Goal: Task Accomplishment & Management: Use online tool/utility

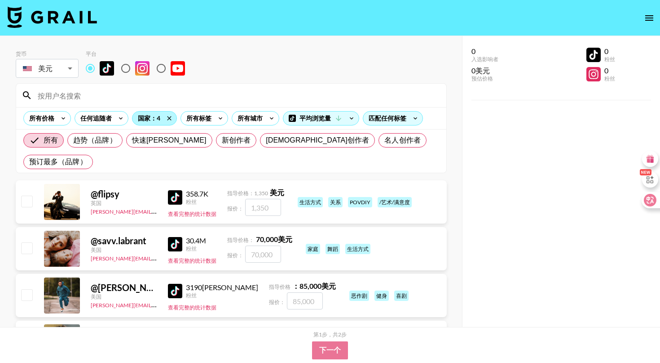
click at [148, 112] on div "国家：4" at bounding box center [155, 117] width 44 height 13
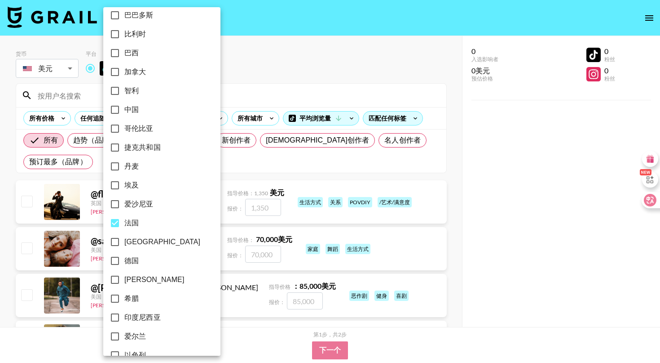
scroll to position [103, 0]
click at [138, 262] on span "德国" at bounding box center [131, 260] width 14 height 11
click at [124, 262] on input "德国" at bounding box center [115, 260] width 19 height 19
checkbox input "true"
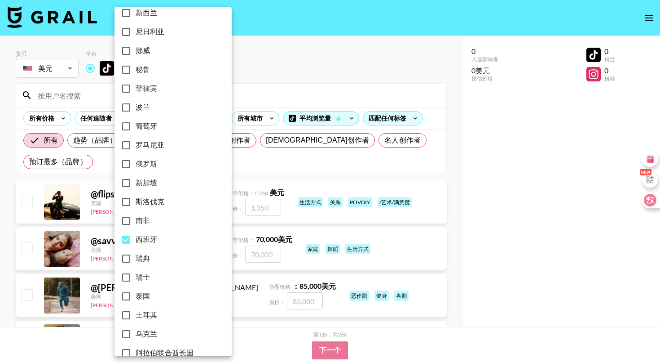
scroll to position [612, 0]
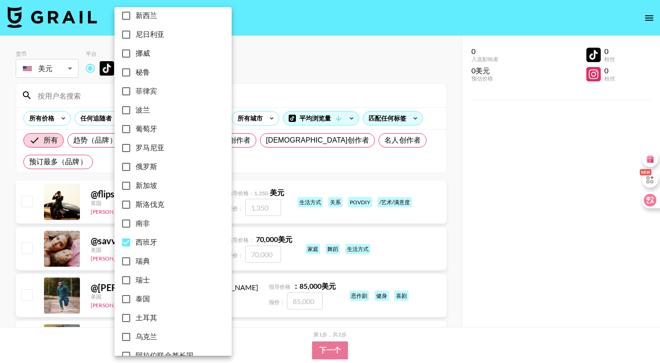
click at [130, 127] on input "葡萄牙" at bounding box center [126, 129] width 19 height 19
checkbox input "true"
click at [130, 110] on input "波兰" at bounding box center [126, 110] width 19 height 19
checkbox input "true"
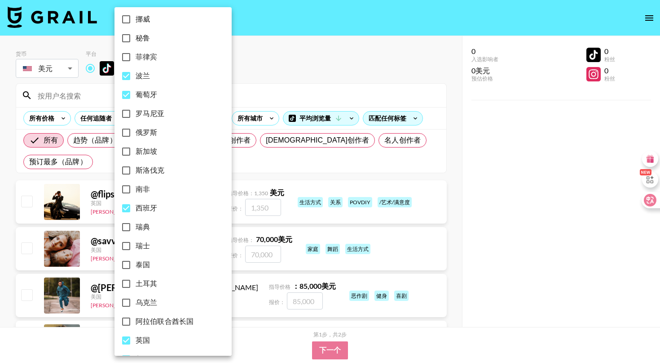
scroll to position [648, 0]
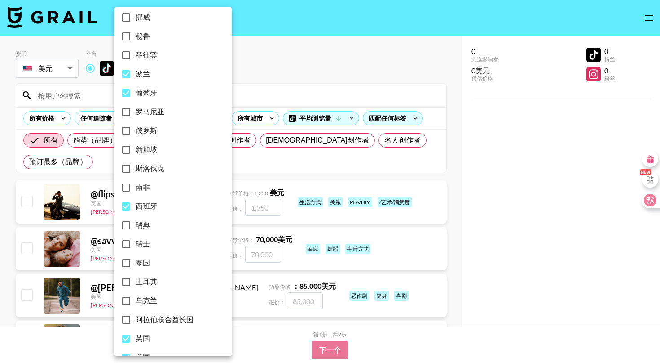
click at [130, 222] on input "瑞典" at bounding box center [126, 225] width 19 height 19
checkbox input "true"
click at [128, 173] on input "斯洛伐克" at bounding box center [126, 168] width 19 height 19
checkbox input "true"
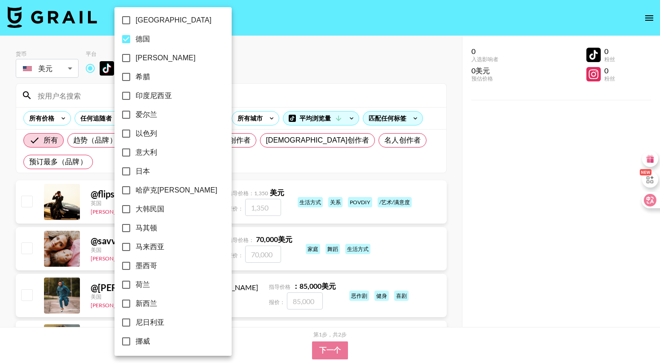
scroll to position [323, 0]
click at [128, 150] on input "意大利" at bounding box center [126, 153] width 19 height 19
checkbox input "true"
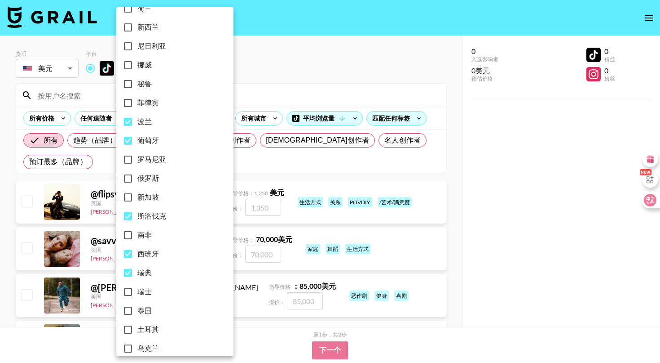
scroll to position [593, 0]
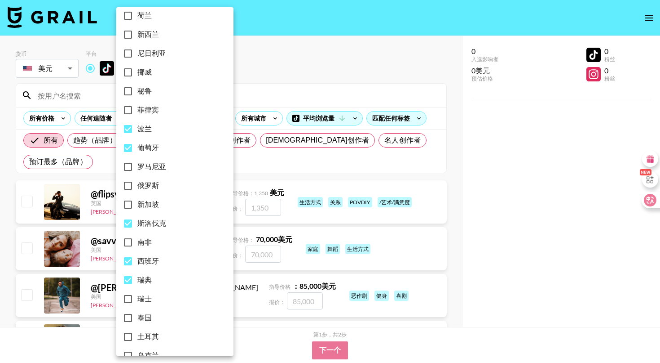
click at [153, 168] on span "罗马尼亚" at bounding box center [151, 166] width 29 height 11
click at [137, 168] on input "罗马尼亚" at bounding box center [128, 166] width 19 height 19
checkbox input "true"
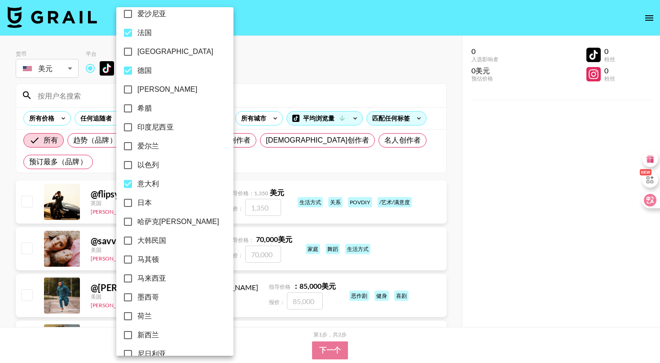
scroll to position [289, 0]
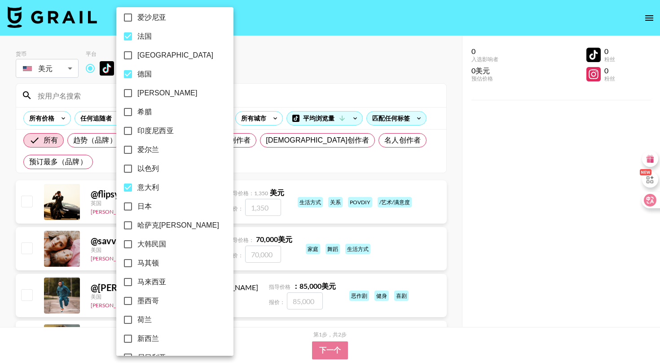
click at [146, 114] on span "希腊" at bounding box center [144, 111] width 14 height 11
click at [137, 114] on input "希腊" at bounding box center [128, 111] width 19 height 19
checkbox input "true"
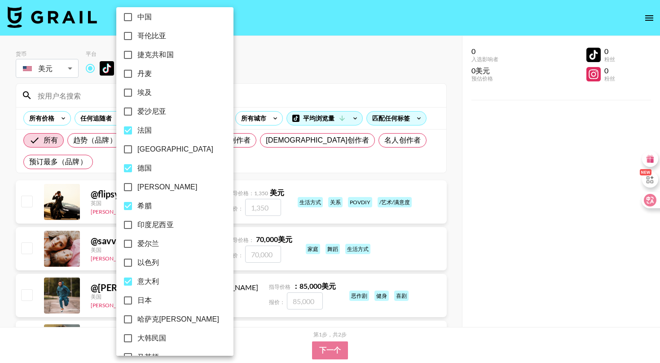
scroll to position [180, 0]
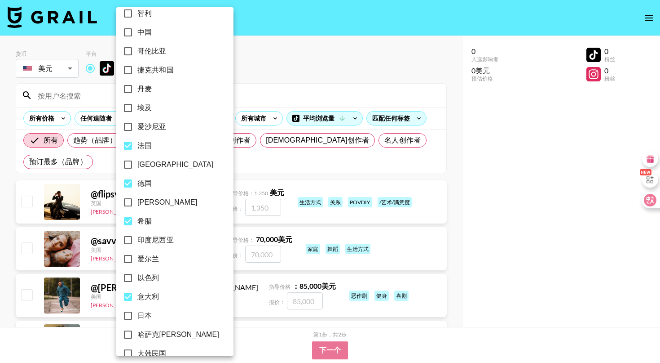
click at [139, 74] on span "捷克共和国" at bounding box center [155, 70] width 36 height 11
click at [137, 74] on input "捷克共和国" at bounding box center [128, 70] width 19 height 19
checkbox input "true"
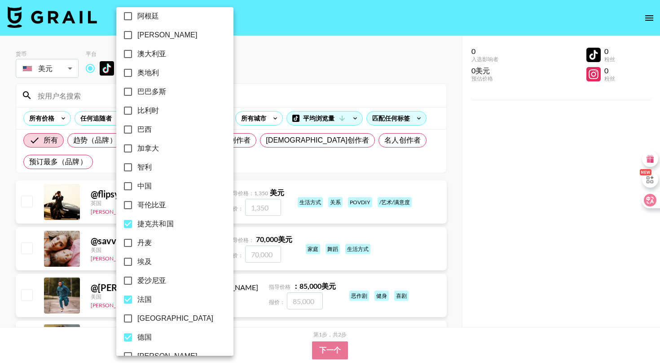
scroll to position [25, 0]
click at [139, 74] on span "奥地利" at bounding box center [148, 74] width 22 height 11
click at [137, 74] on input "奥地利" at bounding box center [128, 74] width 19 height 19
checkbox input "true"
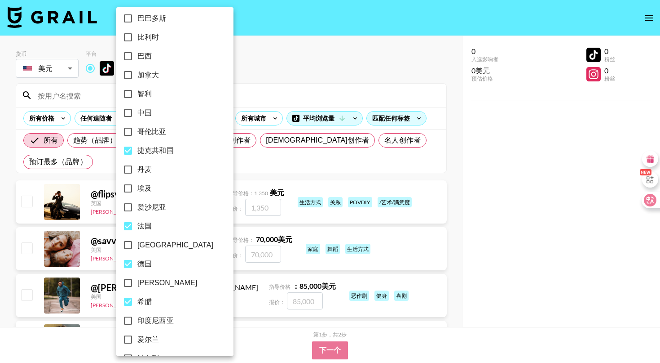
scroll to position [128, 0]
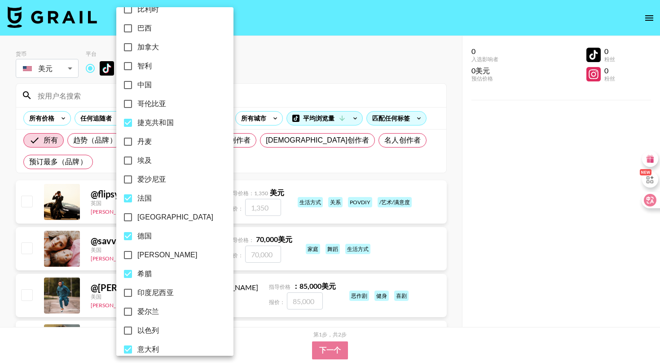
click at [143, 142] on span "丹麦" at bounding box center [144, 141] width 14 height 11
click at [137, 142] on input "丹麦" at bounding box center [128, 141] width 19 height 19
checkbox input "true"
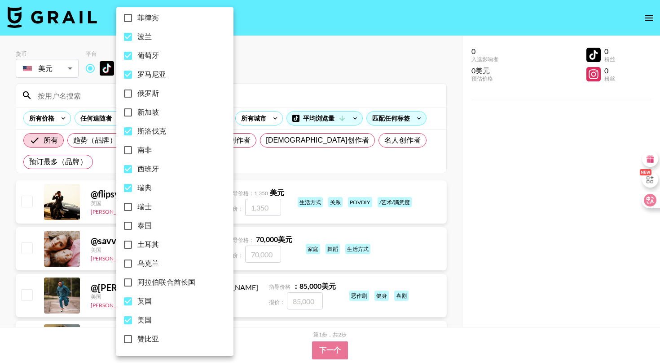
scroll to position [685, 0]
click at [253, 88] on div at bounding box center [330, 181] width 660 height 363
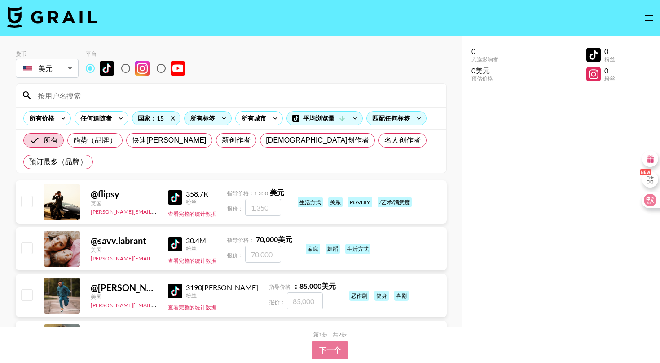
click at [214, 121] on div "所有标签" at bounding box center [201, 117] width 32 height 13
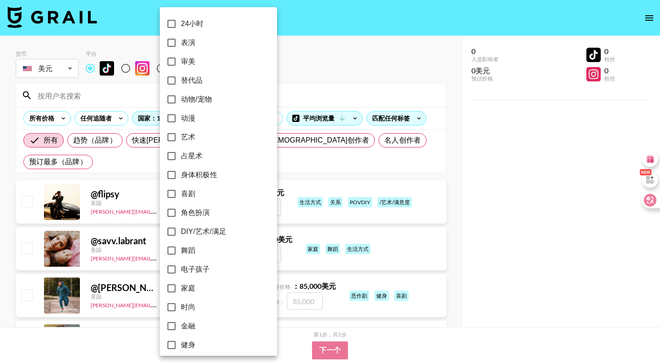
click at [276, 77] on div at bounding box center [330, 181] width 660 height 363
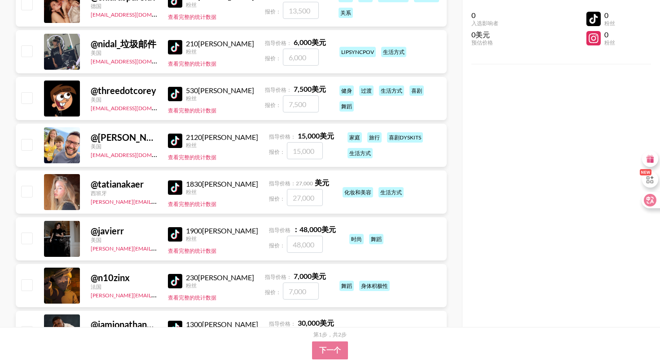
scroll to position [679, 0]
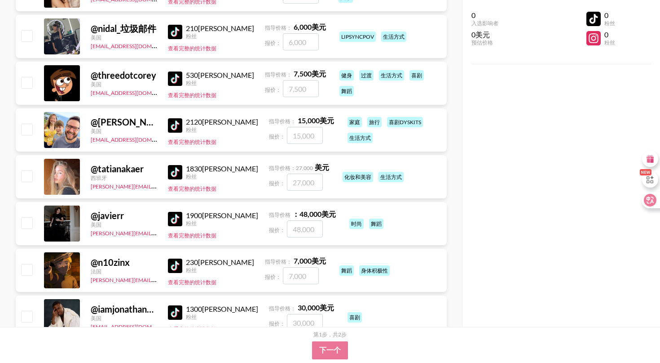
click at [178, 212] on img at bounding box center [175, 219] width 14 height 14
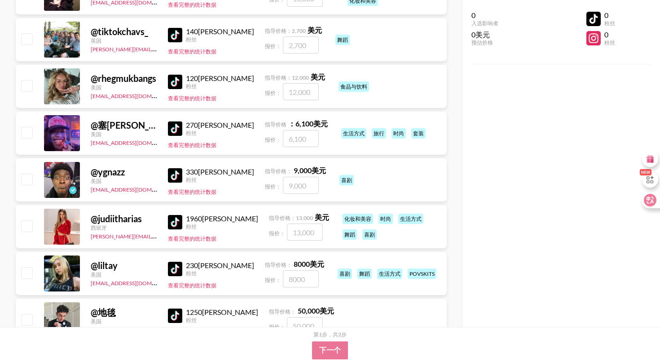
scroll to position [1144, 0]
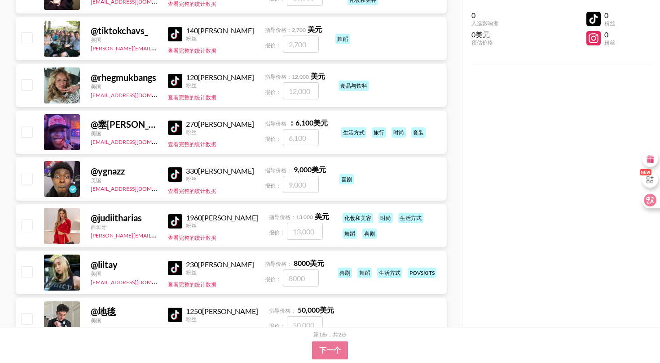
click at [177, 214] on img at bounding box center [175, 221] width 14 height 14
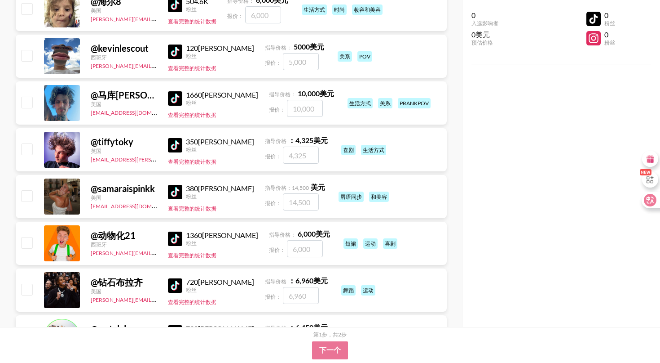
scroll to position [2985, 0]
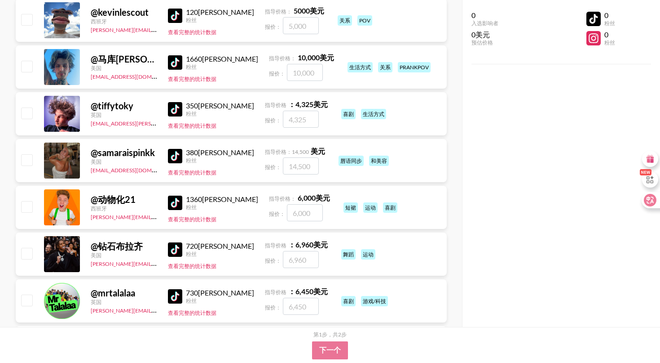
click at [177, 149] on img at bounding box center [175, 156] width 14 height 14
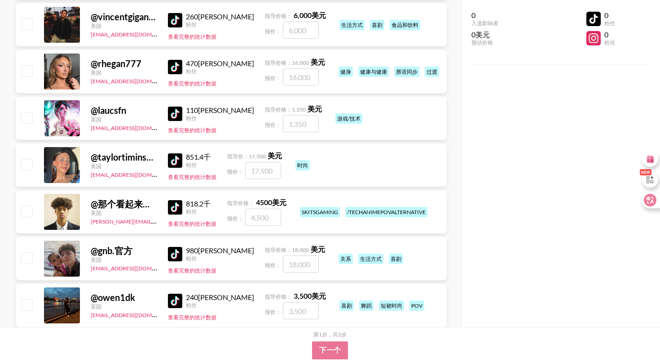
scroll to position [3355, 0]
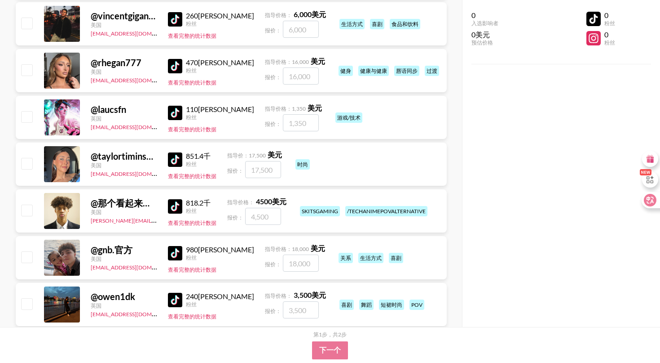
click at [177, 152] on img at bounding box center [175, 159] width 14 height 14
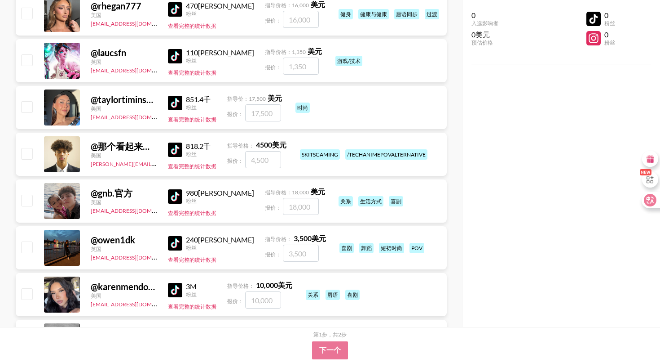
scroll to position [3441, 0]
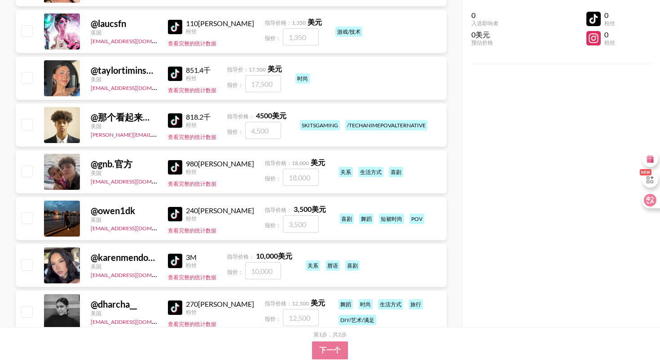
click at [169, 207] on img at bounding box center [175, 214] width 14 height 14
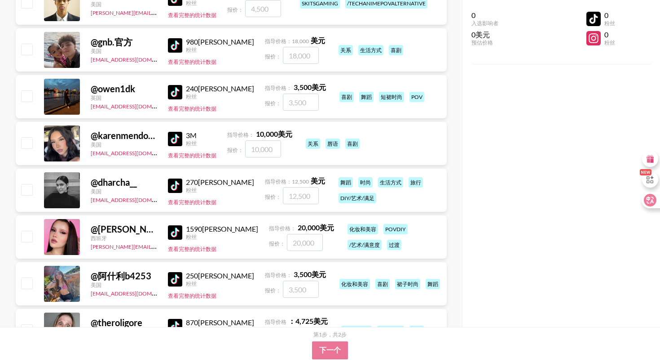
scroll to position [3564, 0]
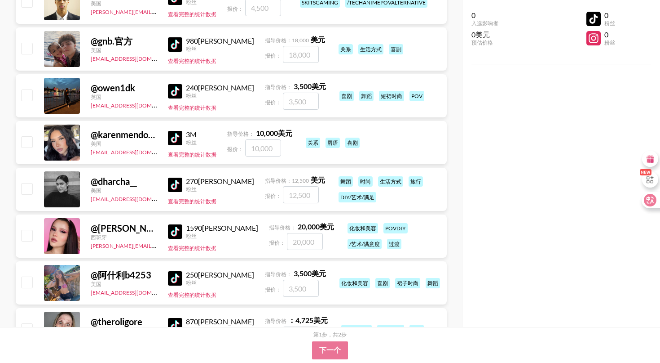
click at [181, 131] on img at bounding box center [175, 138] width 14 height 14
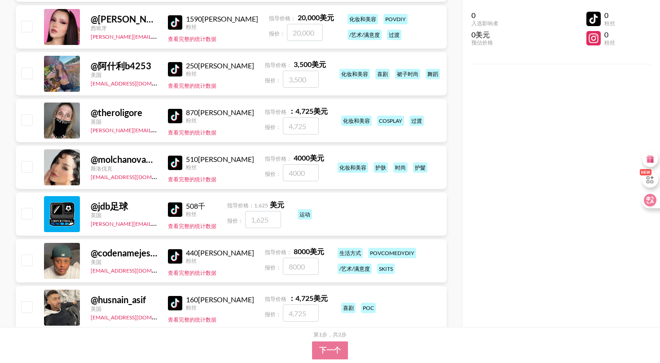
scroll to position [3774, 0]
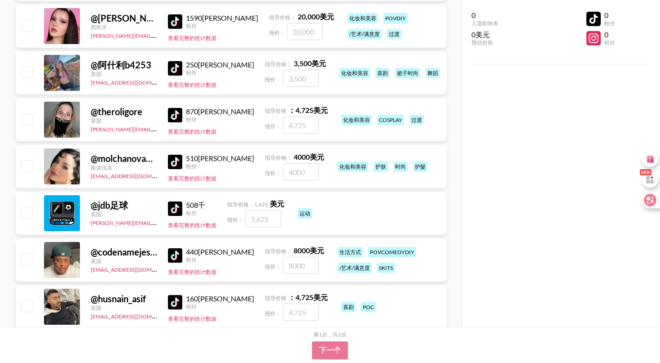
click at [178, 61] on img at bounding box center [175, 68] width 14 height 14
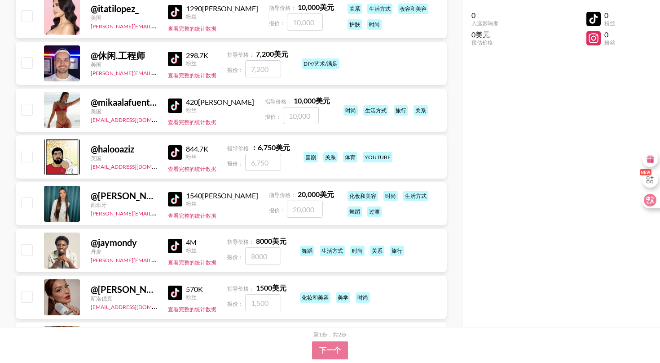
scroll to position [4859, 0]
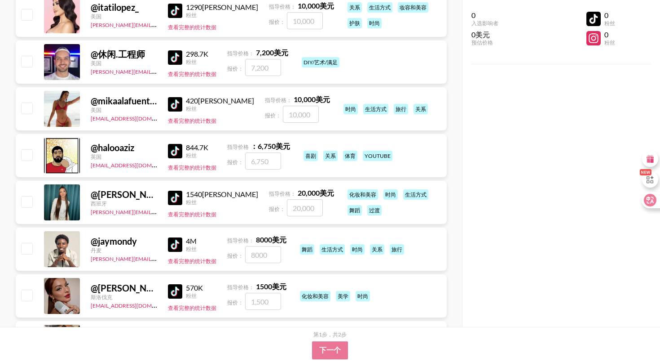
click at [176, 191] on img at bounding box center [175, 198] width 14 height 14
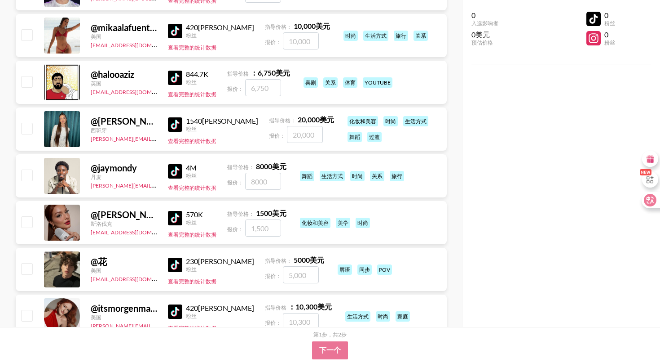
scroll to position [4936, 0]
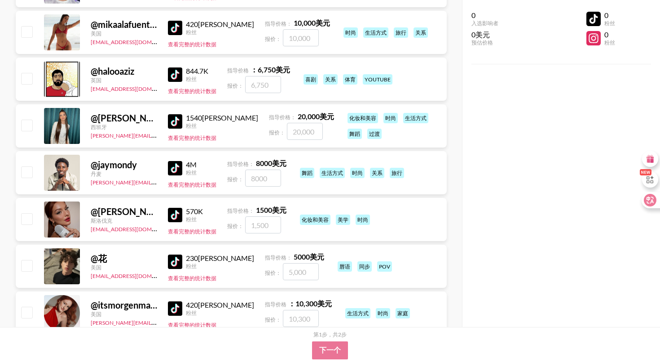
click at [171, 208] on img at bounding box center [175, 215] width 14 height 14
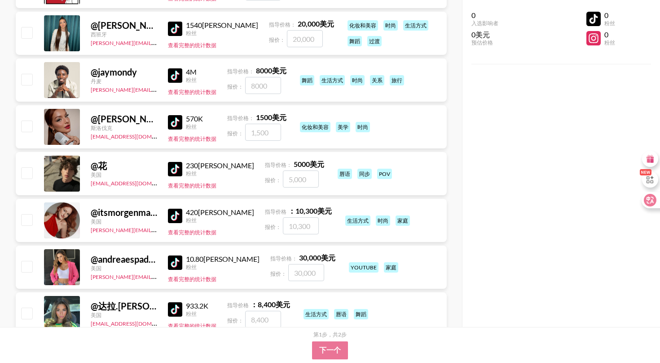
scroll to position [5029, 0]
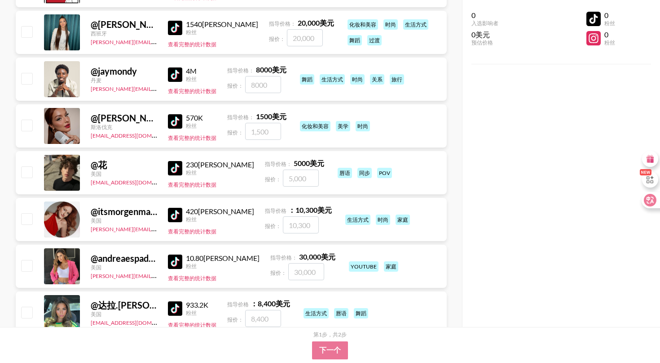
click at [177, 208] on img at bounding box center [175, 215] width 14 height 14
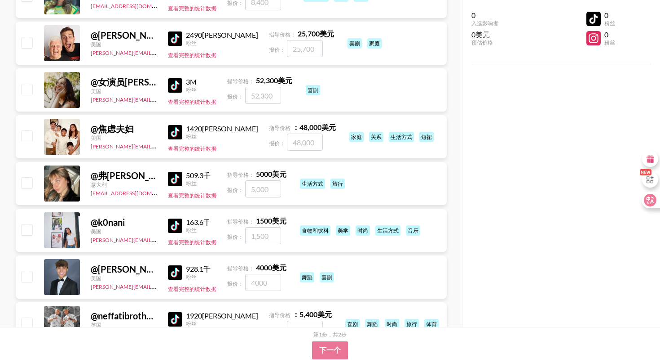
scroll to position [5358, 0]
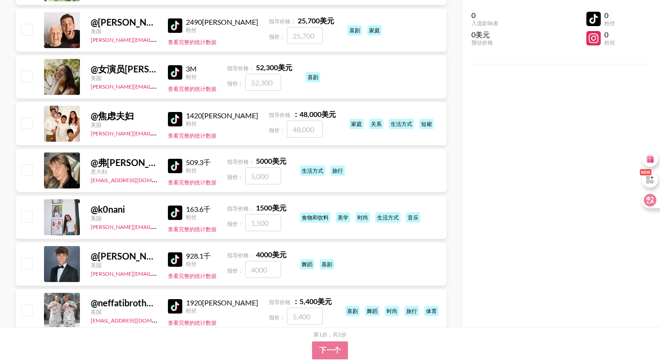
click at [175, 205] on img at bounding box center [175, 212] width 14 height 14
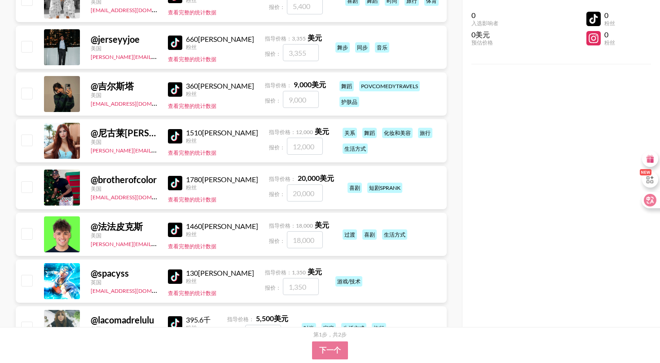
scroll to position [5669, 0]
